Goal: Task Accomplishment & Management: Manage account settings

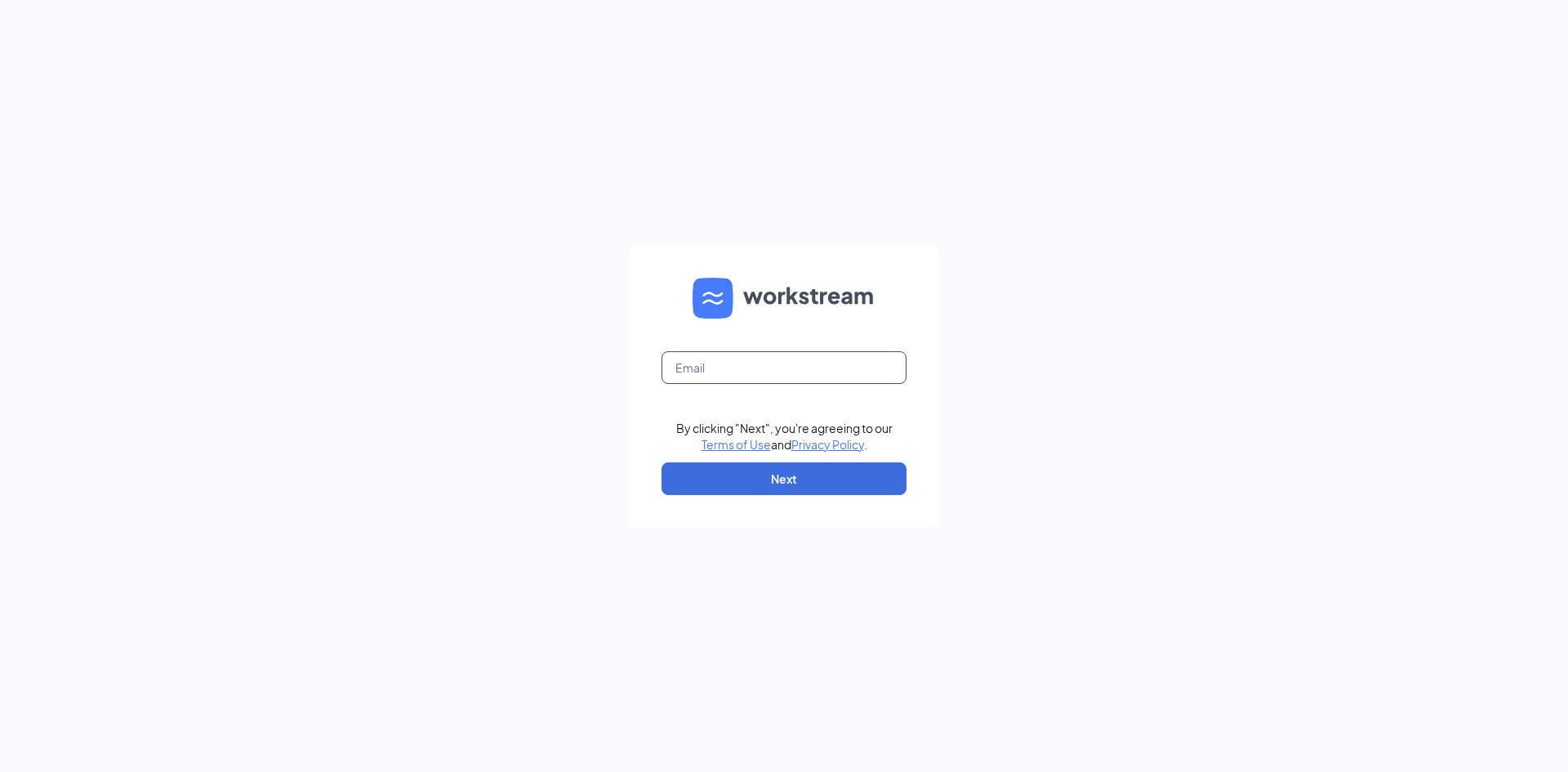
click at [800, 359] on input "text" at bounding box center [784, 367] width 245 height 33
type input "dq71@refuelmarket.com"
click at [736, 471] on button "Next" at bounding box center [784, 478] width 245 height 33
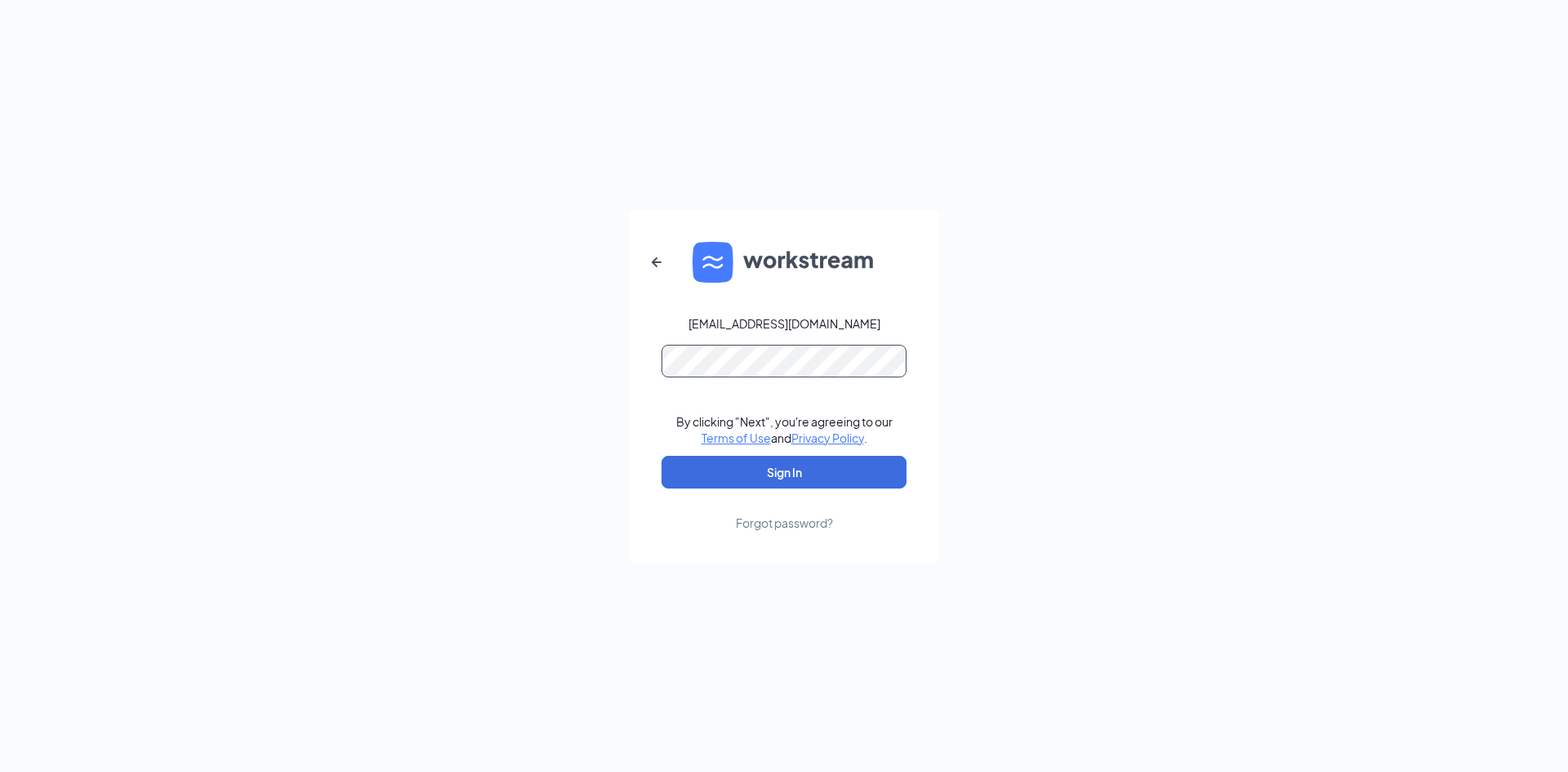
click at [661, 455] on button "Sign In" at bounding box center [784, 471] width 245 height 33
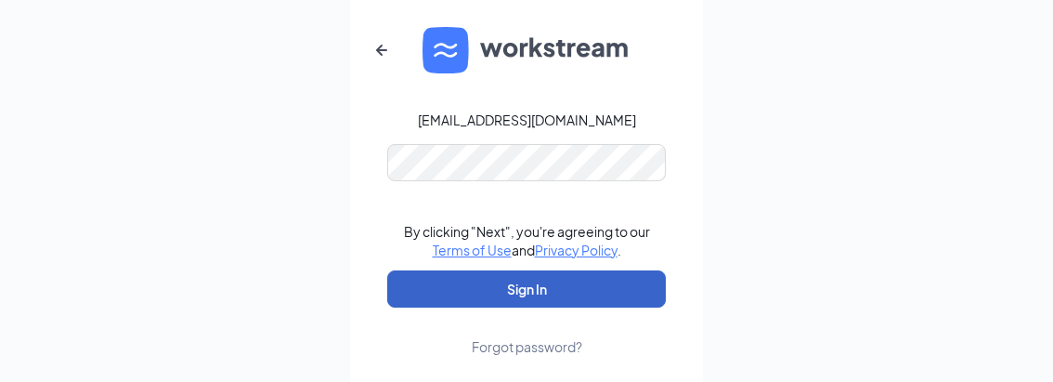
click at [521, 301] on button "Sign In" at bounding box center [526, 288] width 279 height 37
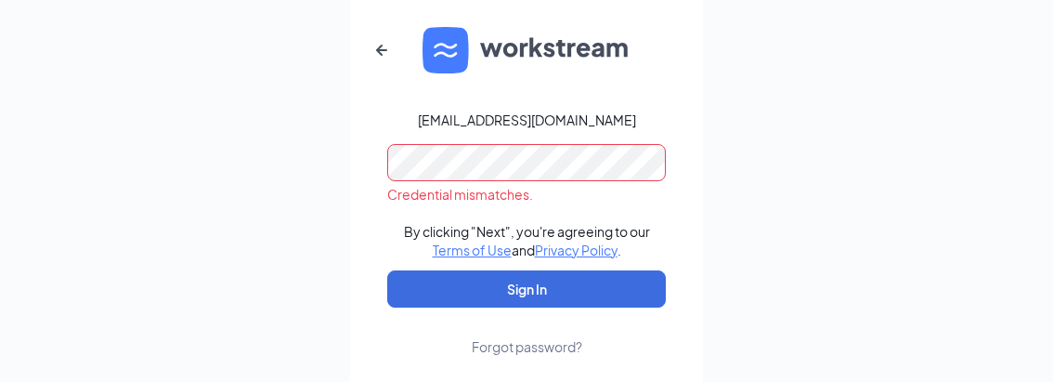
click at [364, 169] on form "dq71@refuelmarket.com Credential mismatches. By clicking "Next", you're agreein…" at bounding box center [526, 191] width 353 height 403
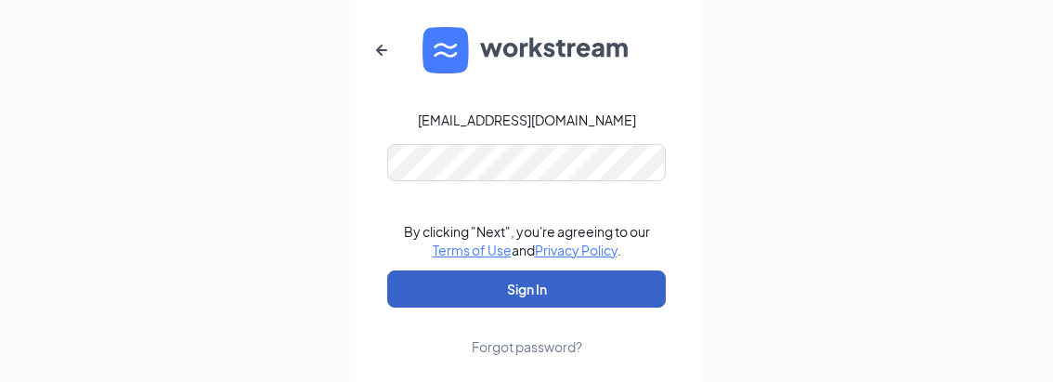
click at [524, 296] on button "Sign In" at bounding box center [526, 288] width 279 height 37
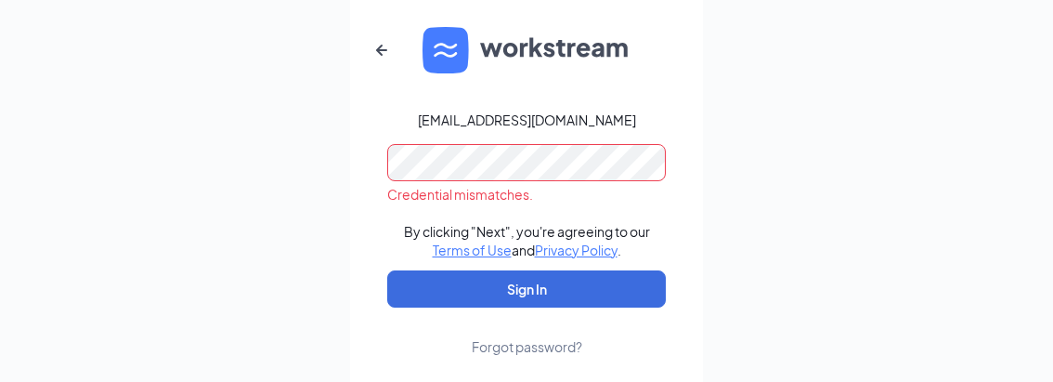
click at [540, 356] on div "Forgot password?" at bounding box center [527, 346] width 111 height 19
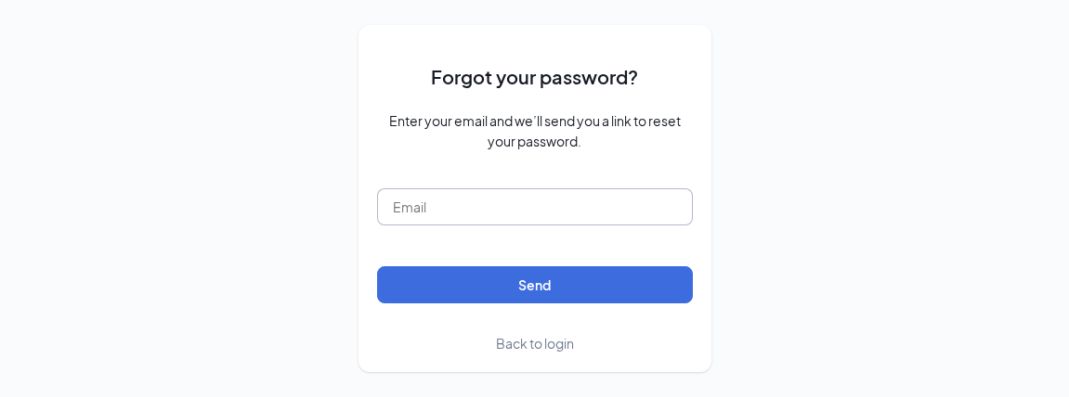
click at [545, 205] on input "text" at bounding box center [535, 207] width 316 height 37
type input "dq71@refuelmarket.com"
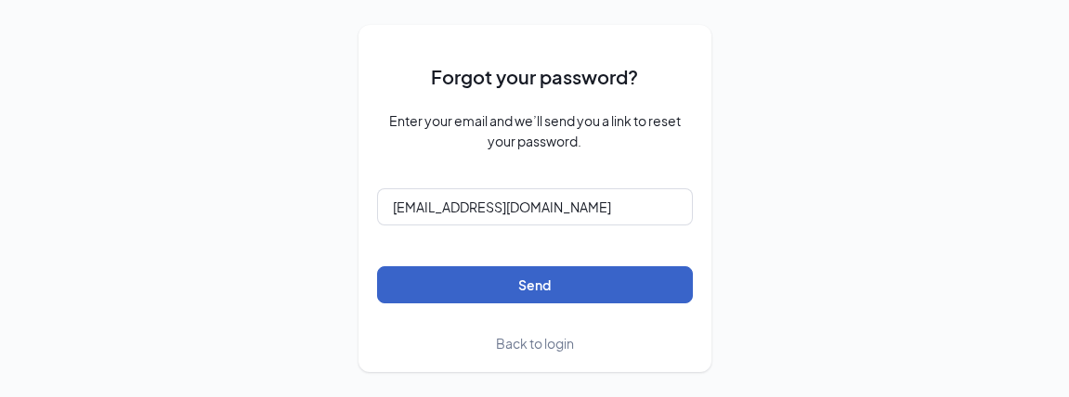
click at [535, 283] on button "Send" at bounding box center [535, 285] width 316 height 37
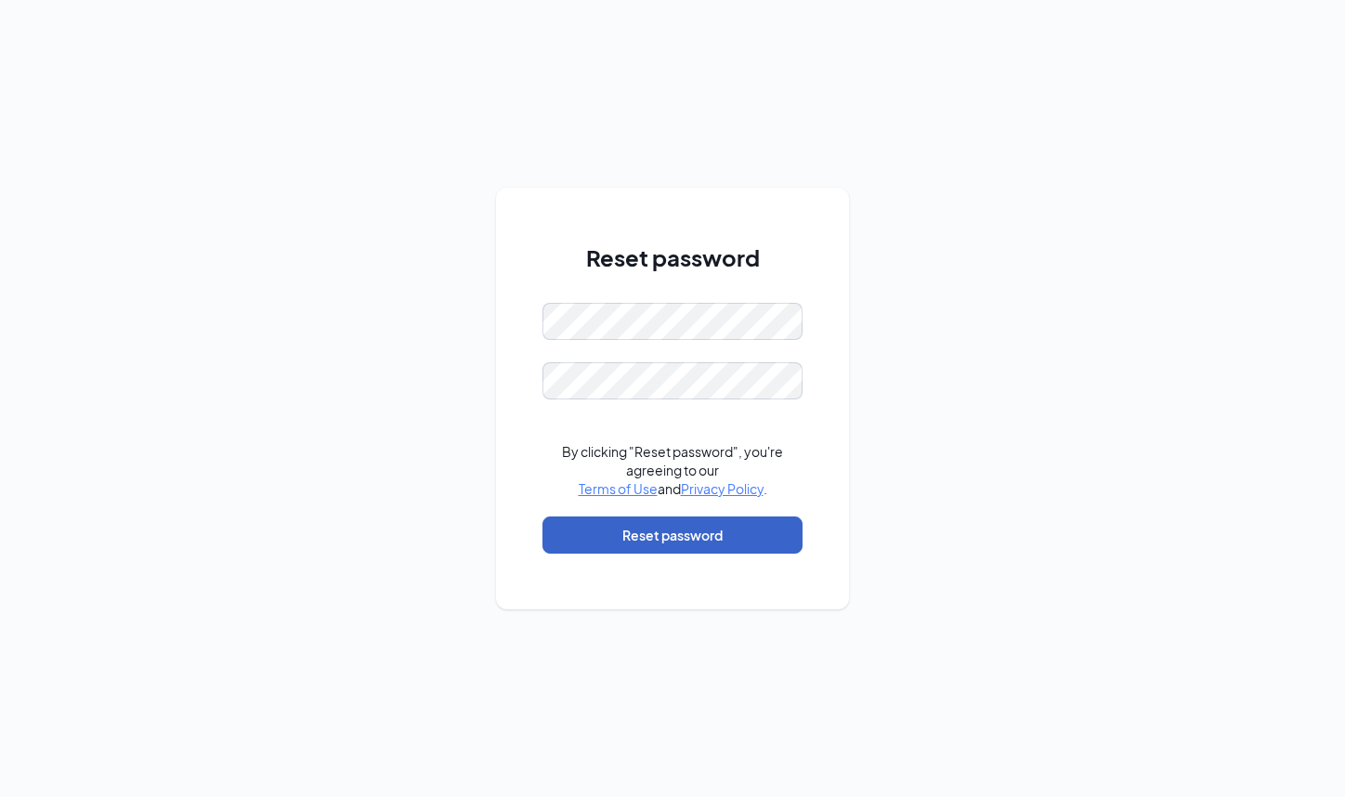
click at [670, 536] on button "Reset password" at bounding box center [672, 534] width 260 height 37
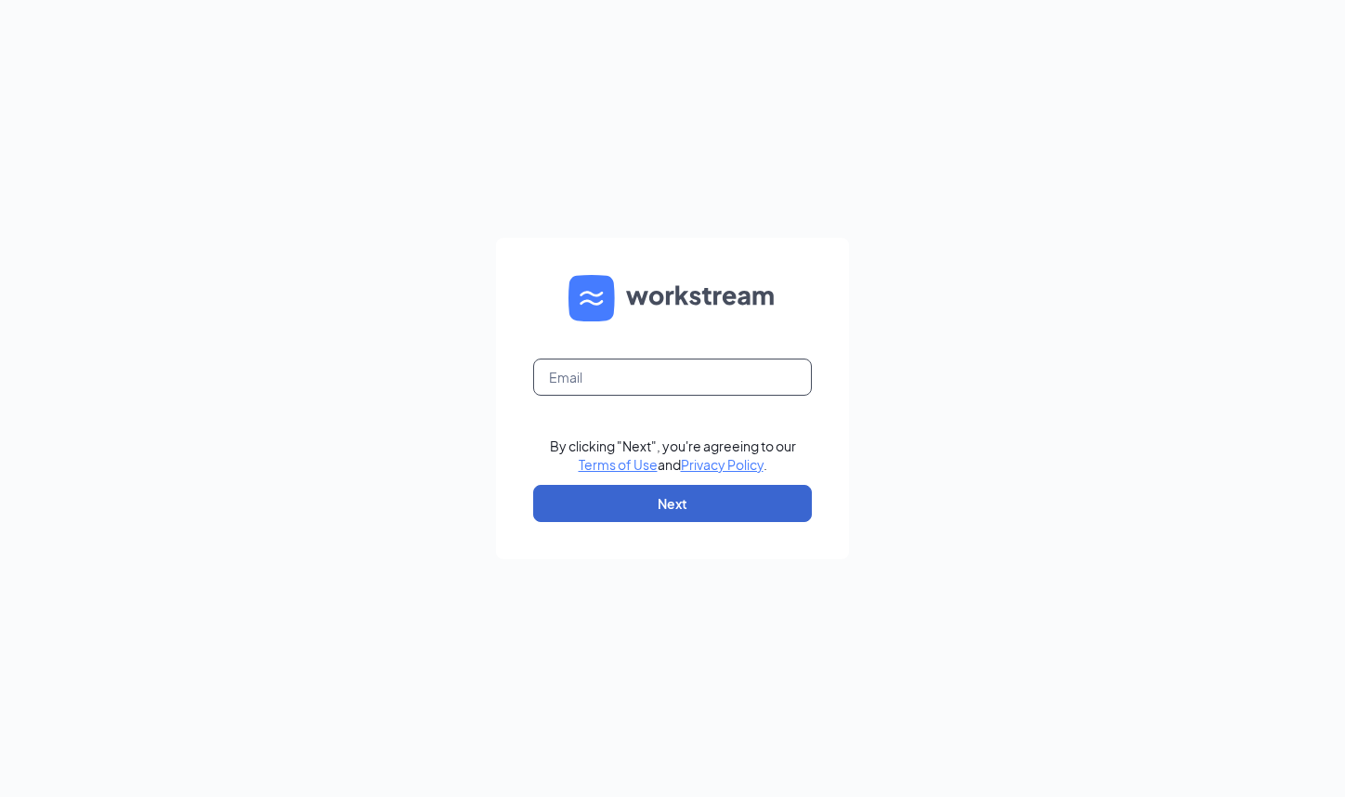
type input "dq71@refuelmarket.com"
click at [668, 501] on button "Next" at bounding box center [672, 503] width 279 height 37
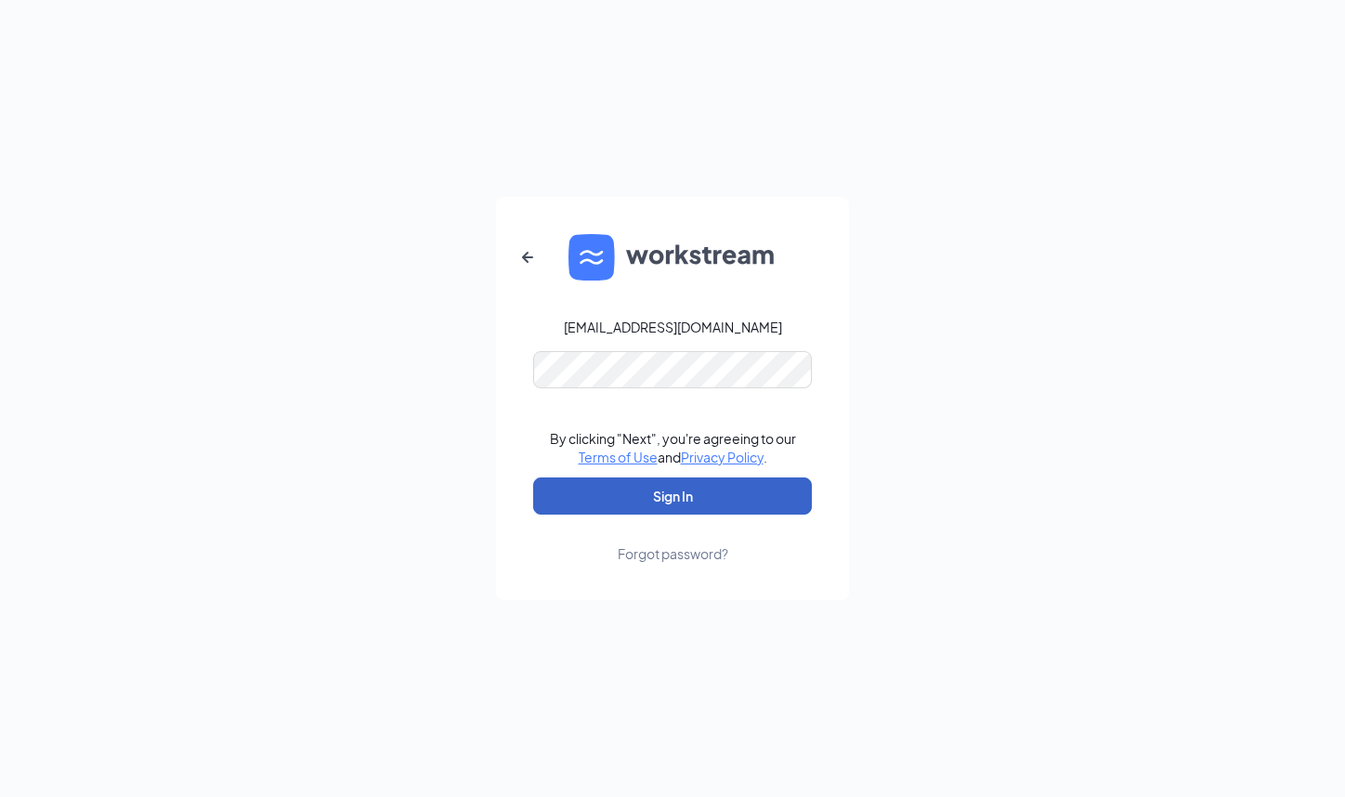
click at [663, 508] on button "Sign In" at bounding box center [672, 495] width 279 height 37
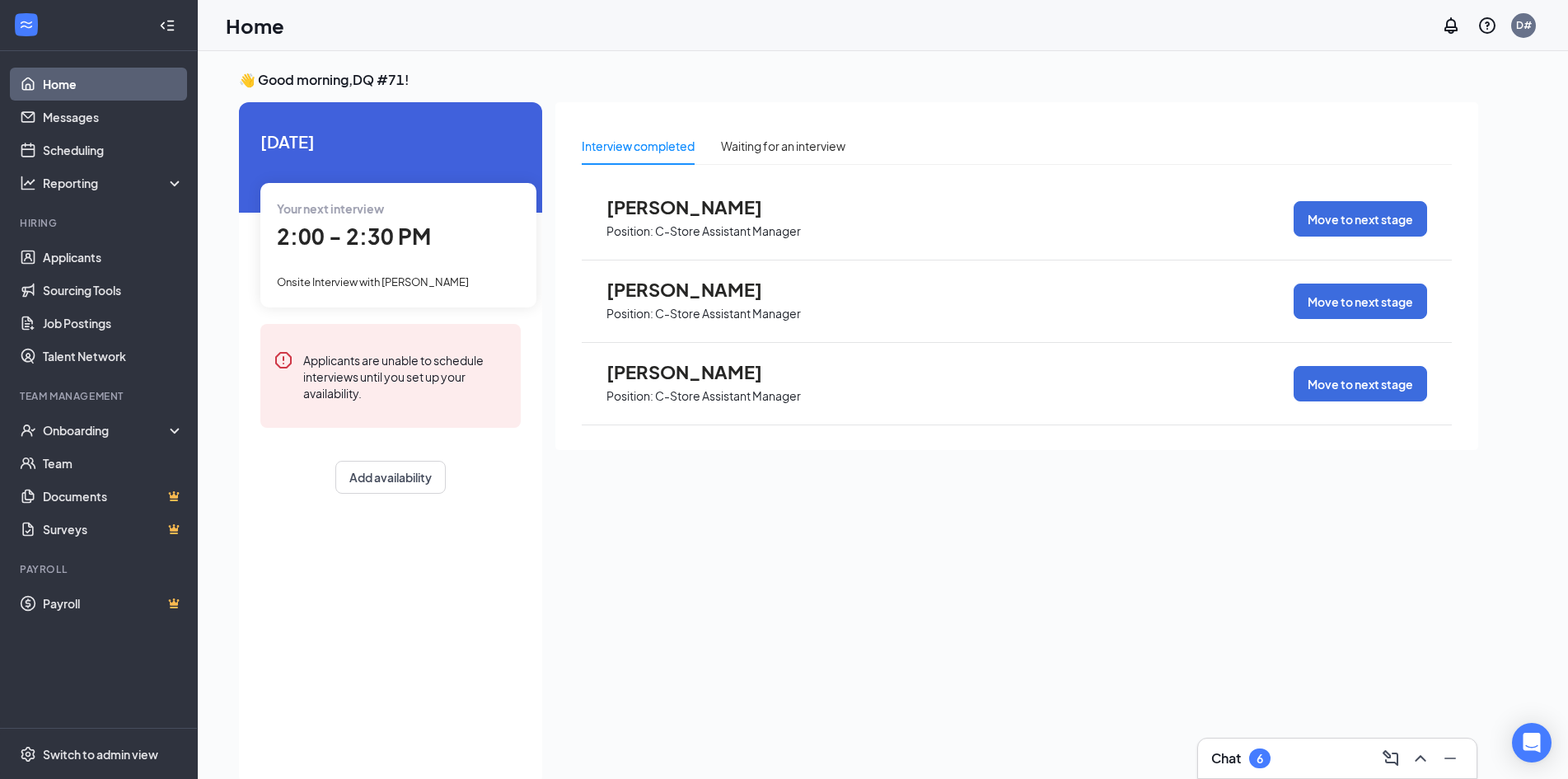
click at [641, 383] on span "Position: C-Store Assistant Manager" at bounding box center [703, 395] width 194 height 25
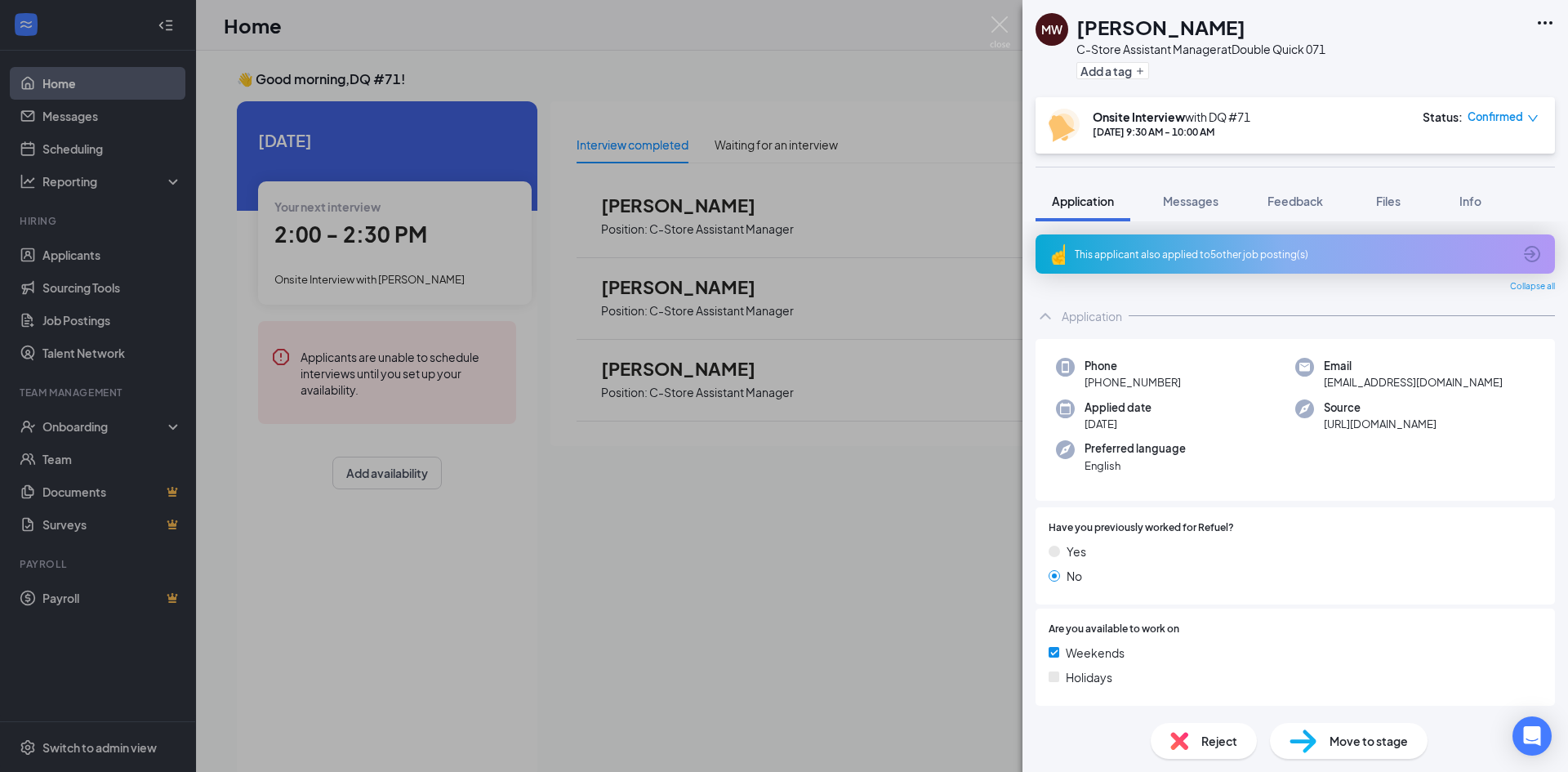
click at [1182, 700] on div "Reject" at bounding box center [1203, 740] width 106 height 36
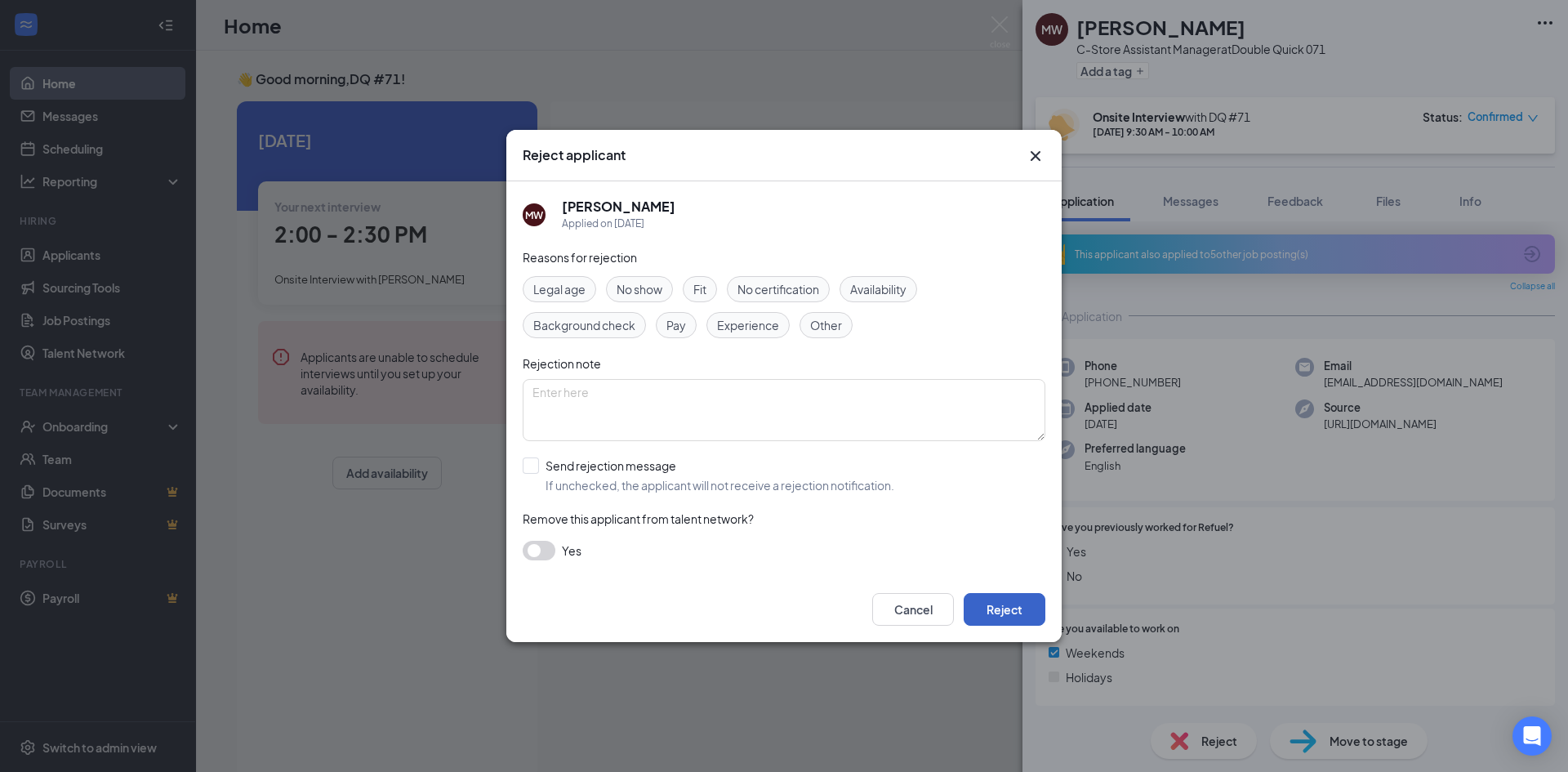
click at [1021, 613] on button "Reject" at bounding box center [1004, 608] width 82 height 33
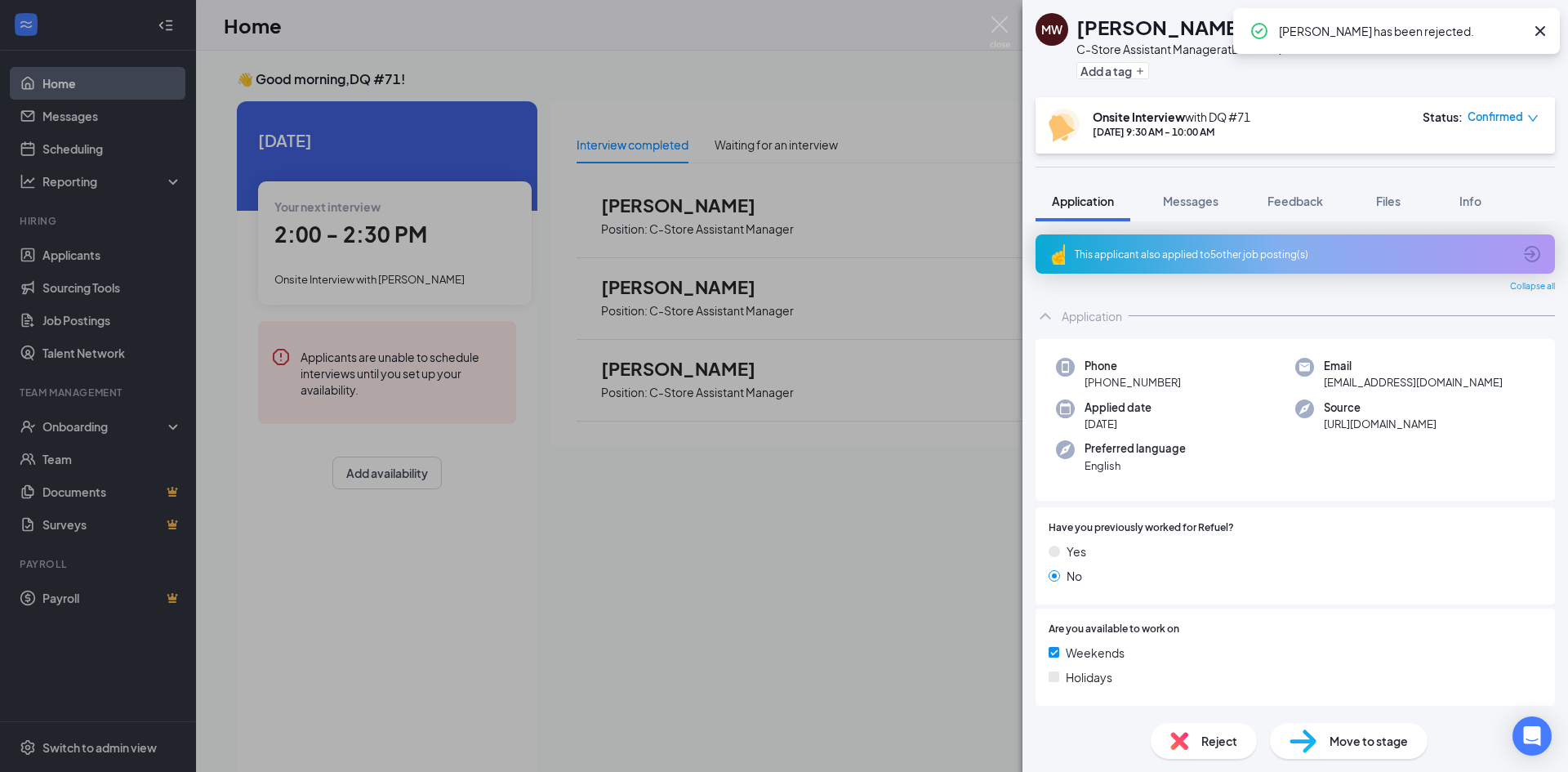
click at [1182, 31] on icon "Cross" at bounding box center [1540, 31] width 19 height 19
click at [1003, 25] on img at bounding box center [999, 33] width 20 height 32
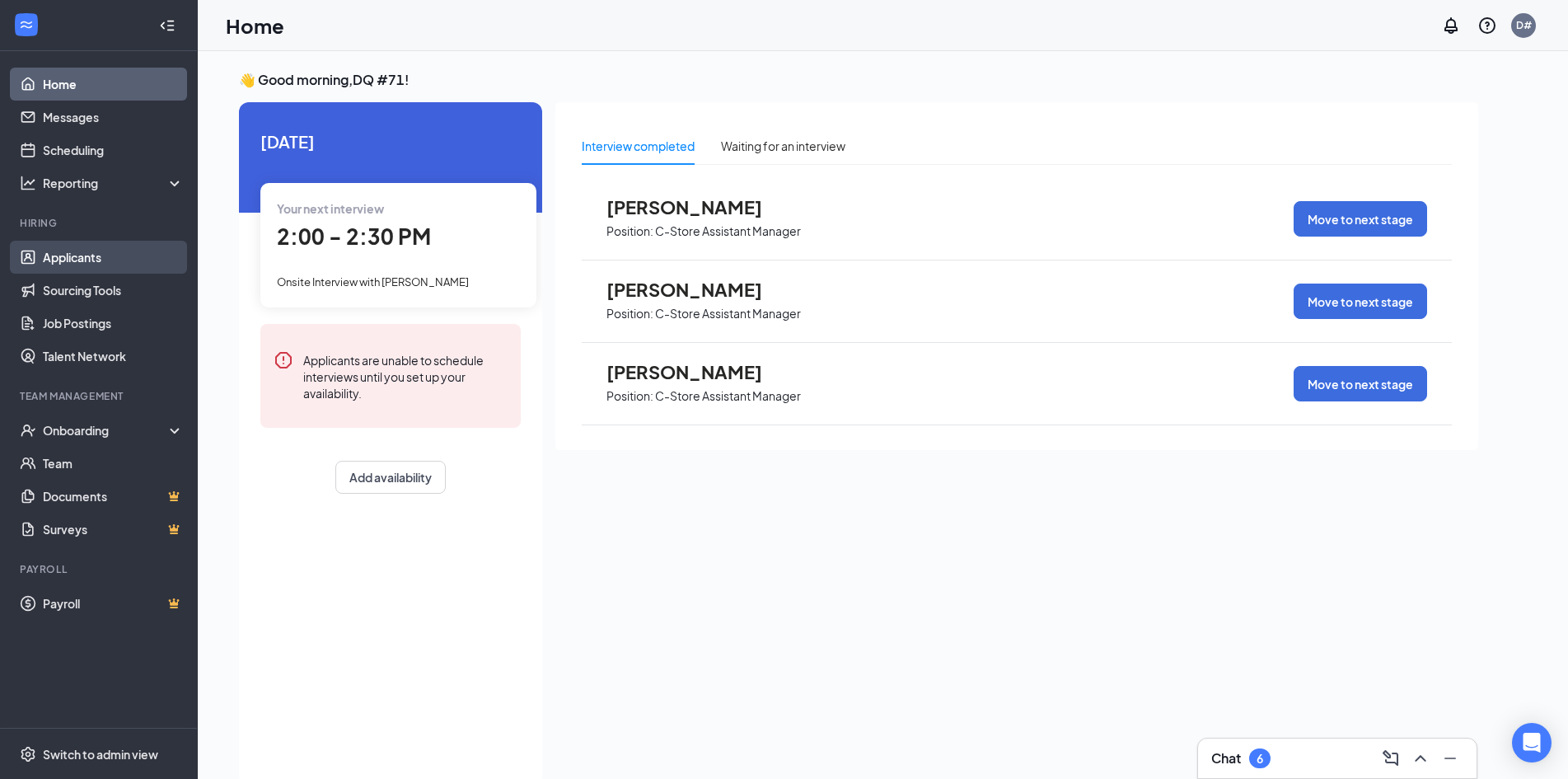
click at [90, 259] on link "Applicants" at bounding box center [113, 256] width 141 height 33
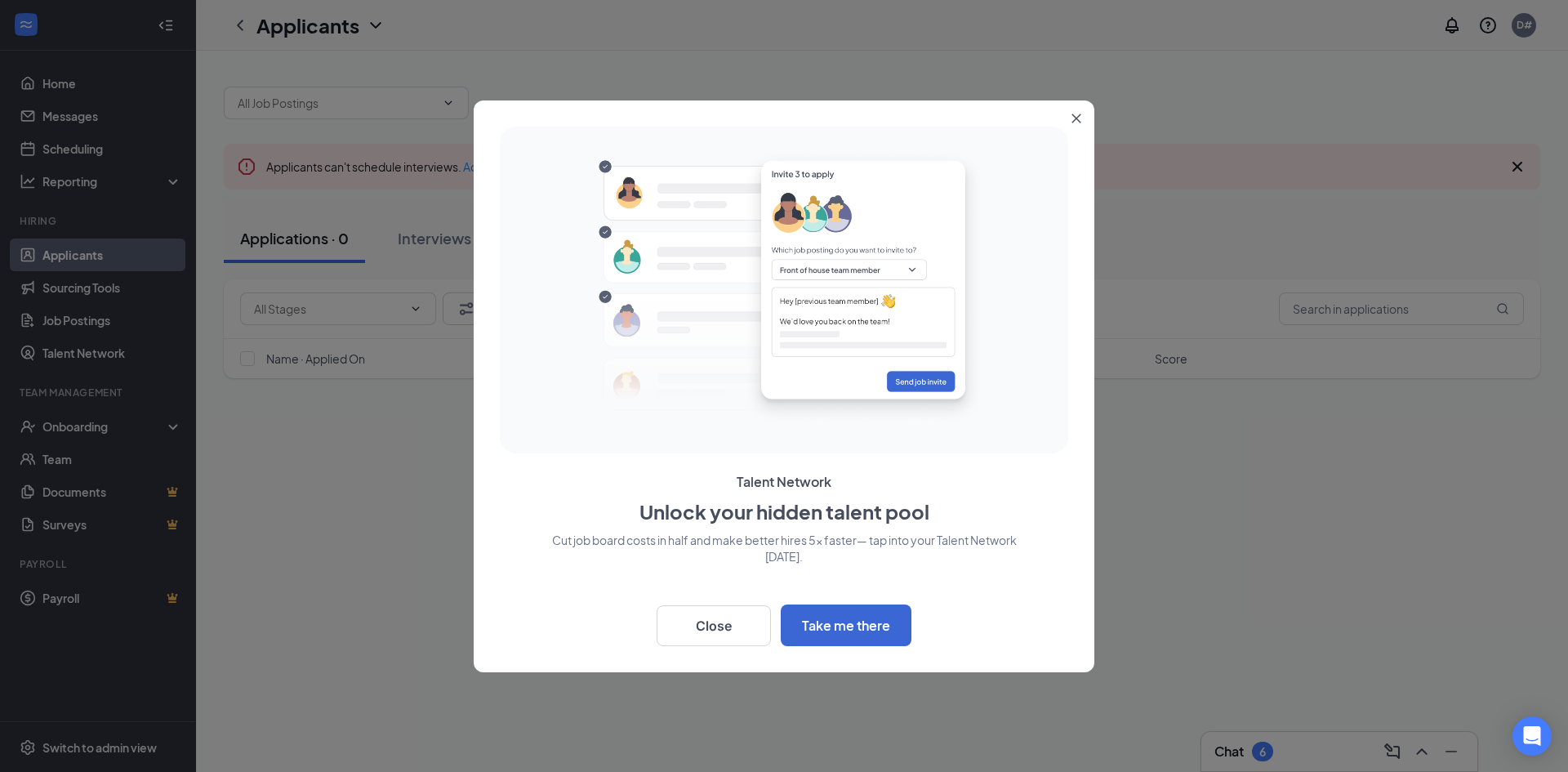
click at [1076, 127] on button "Close" at bounding box center [1079, 114] width 29 height 29
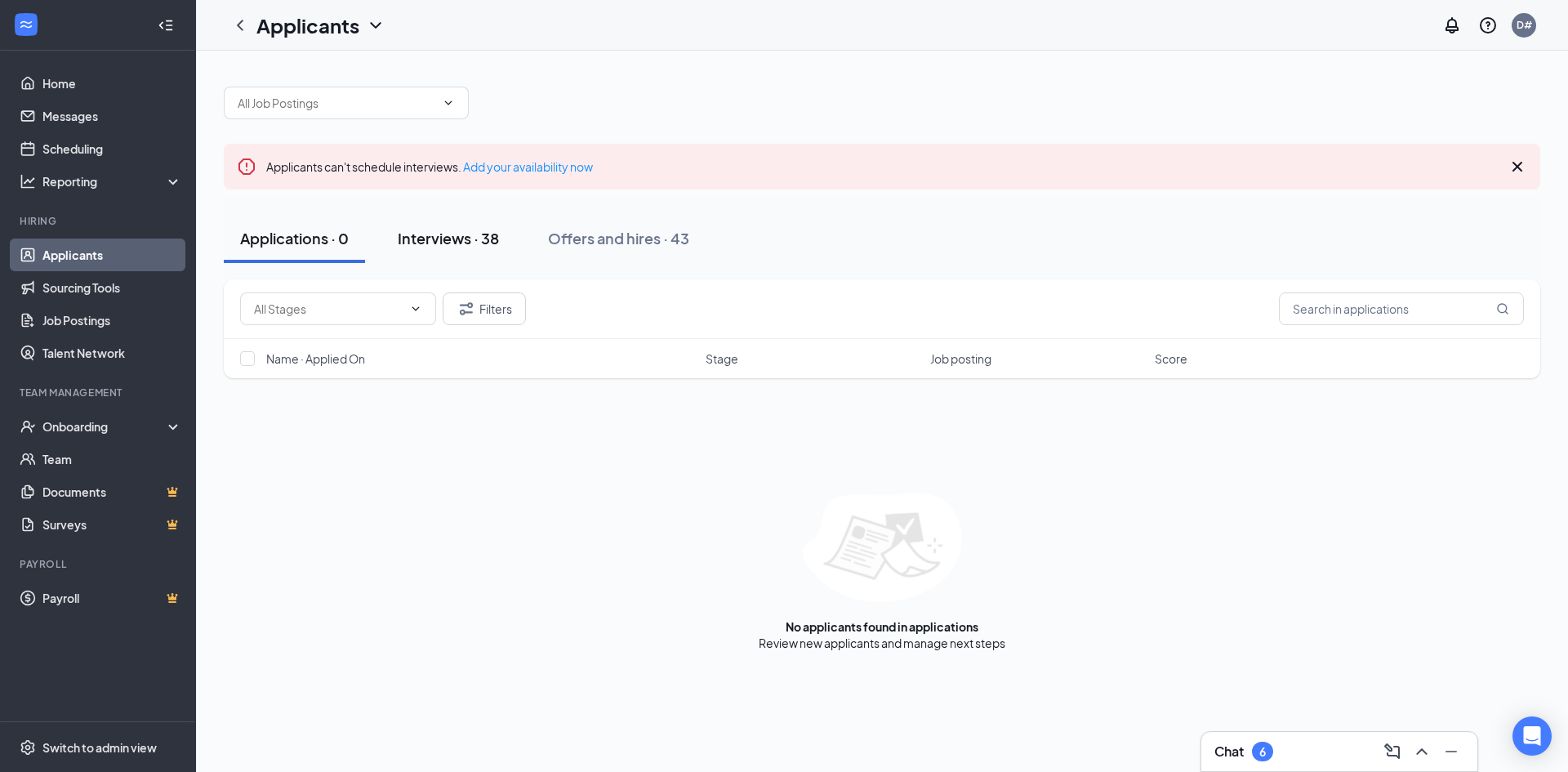
click at [431, 239] on div "Interviews · 38" at bounding box center [448, 237] width 101 height 20
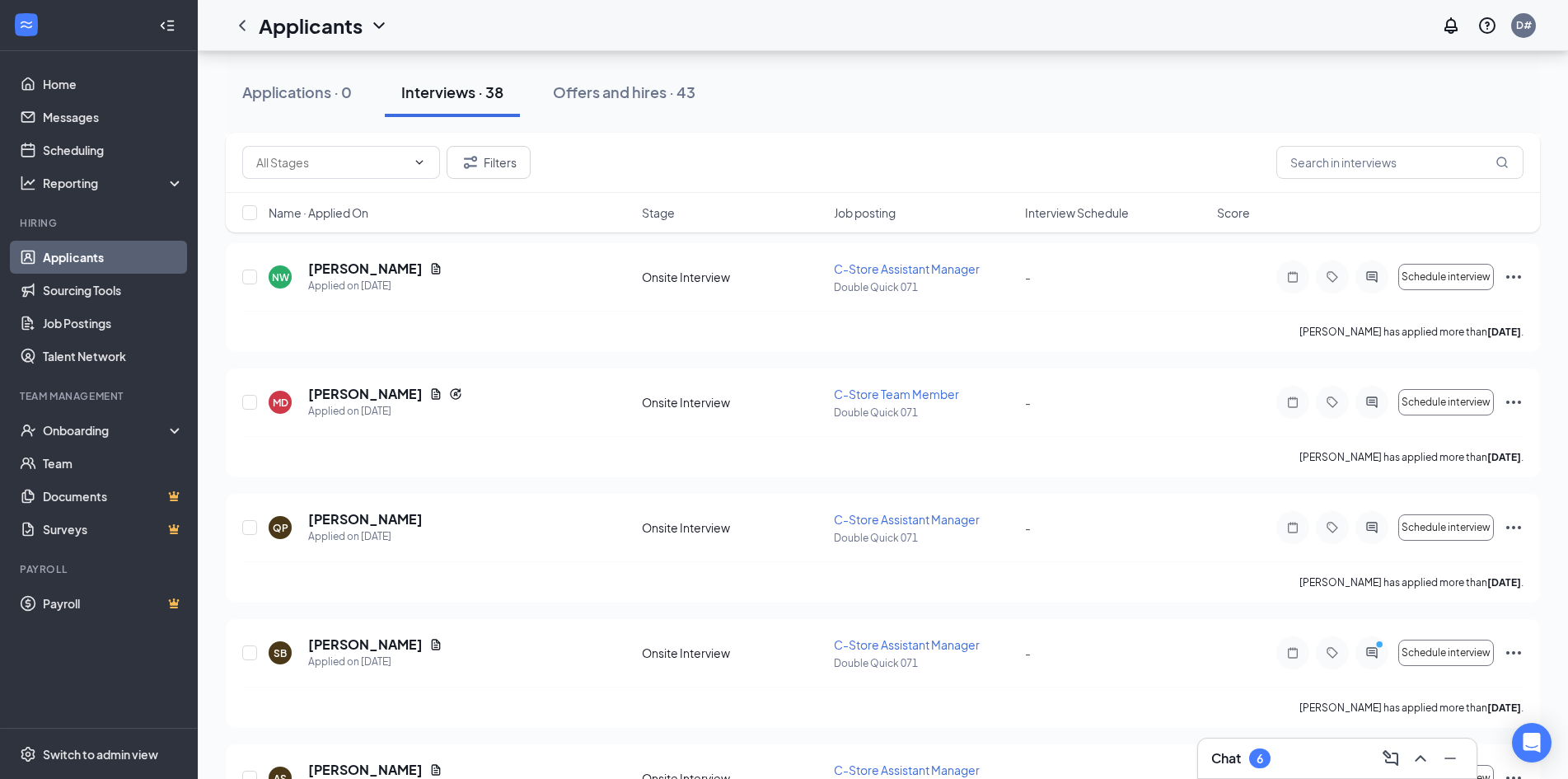
scroll to position [2121, 0]
